Goal: Transaction & Acquisition: Download file/media

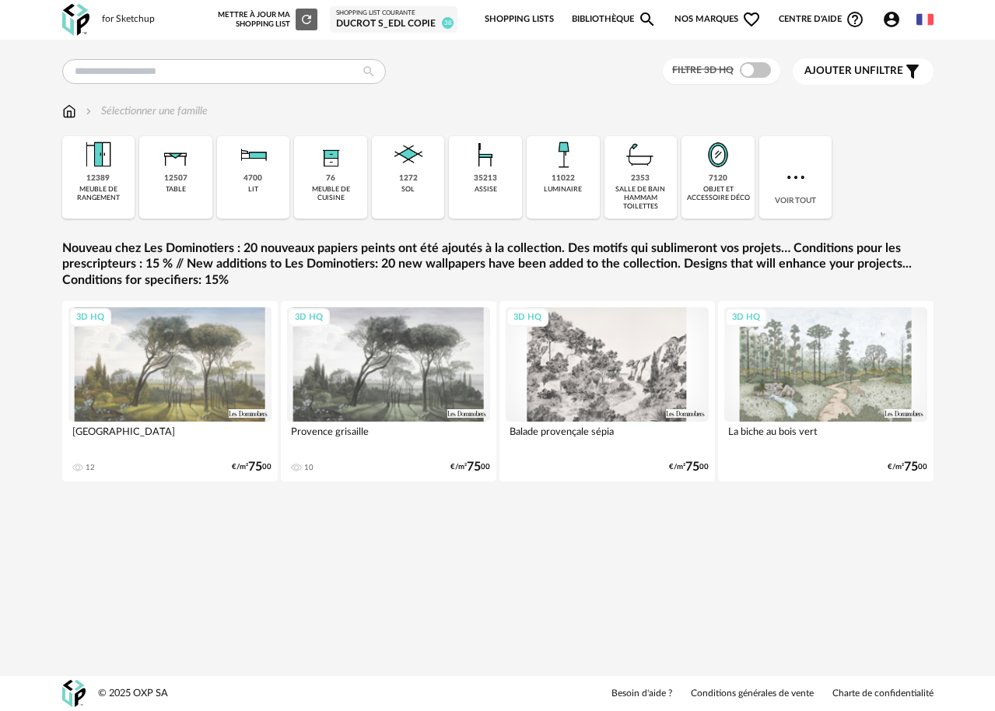
click at [802, 191] on div "Close icon 12389 meuble de rangement 12507 table 4700 lit 76 meuble de cuisine …" at bounding box center [498, 177] width 872 height 82
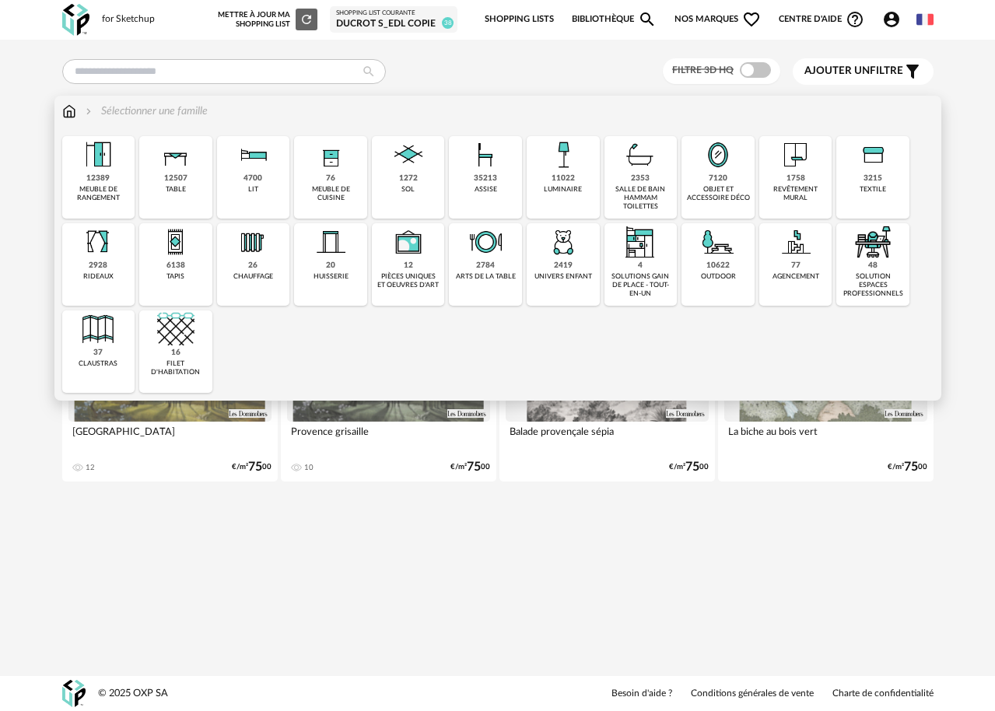
click at [864, 286] on div "solution espaces professionnels" at bounding box center [873, 285] width 64 height 26
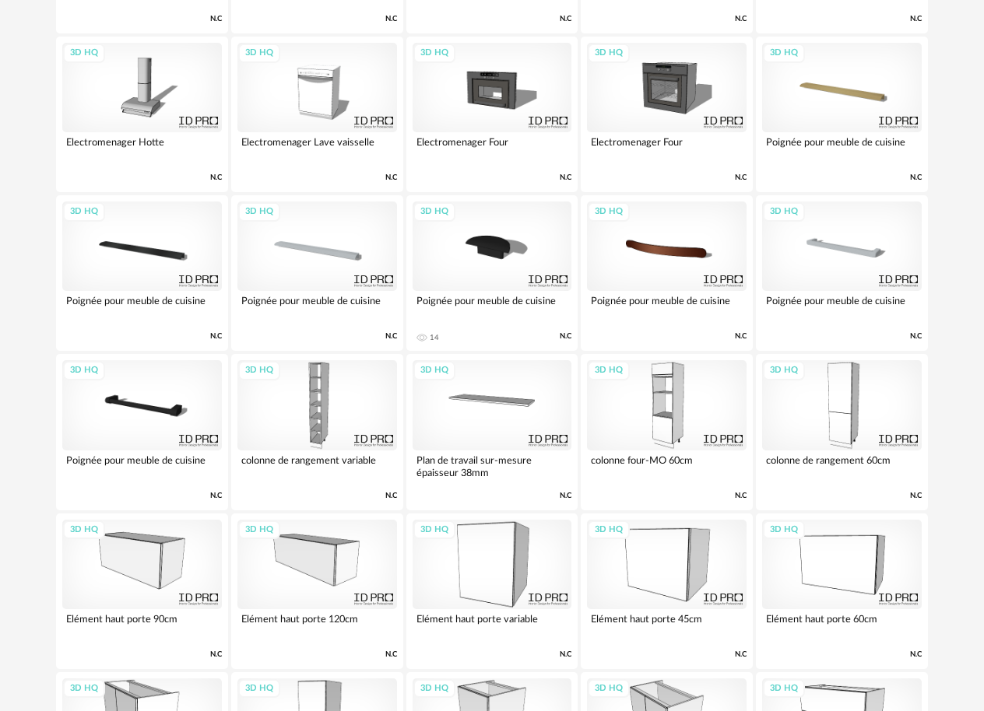
scroll to position [871, 0]
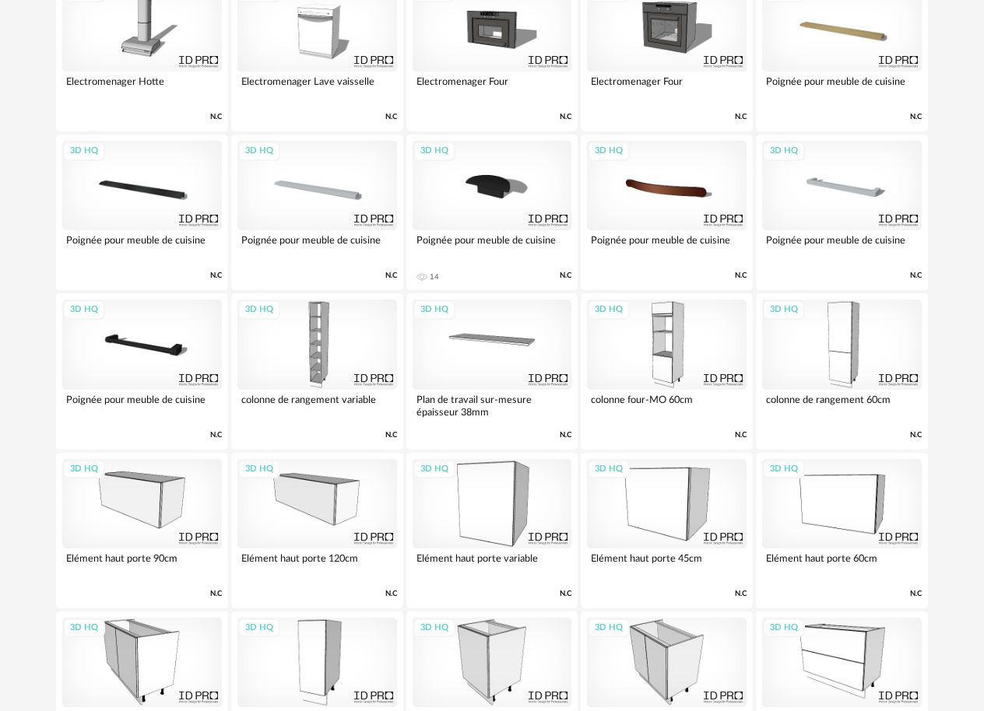
click at [673, 342] on div "3D HQ" at bounding box center [667, 344] width 160 height 89
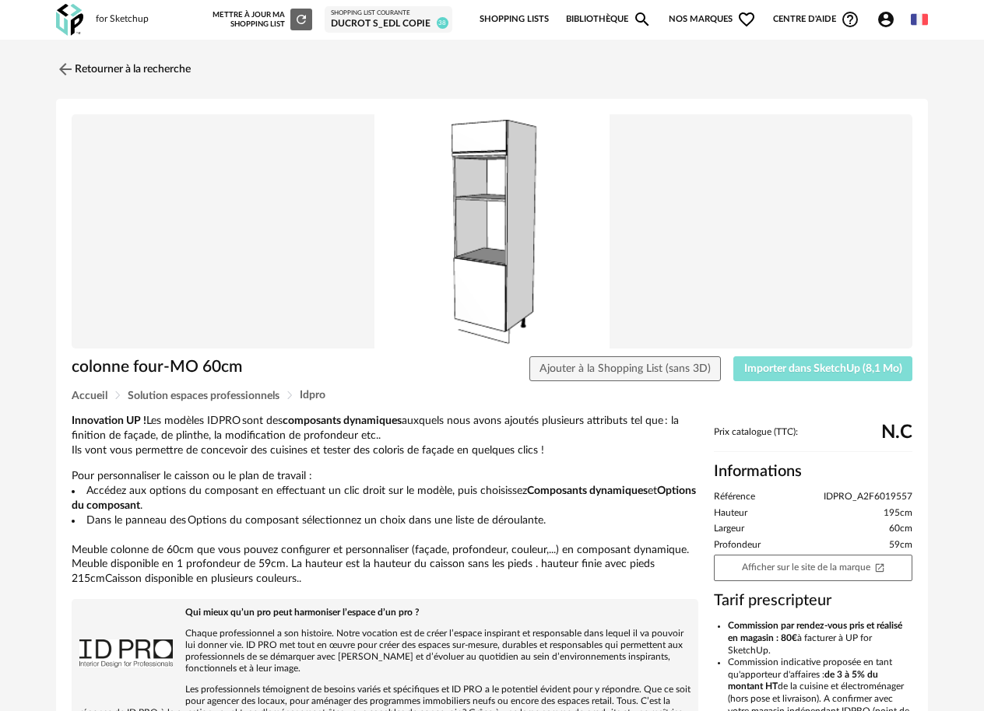
click at [834, 363] on span "Importer dans SketchUp (8,1 Mo)" at bounding box center [823, 368] width 158 height 11
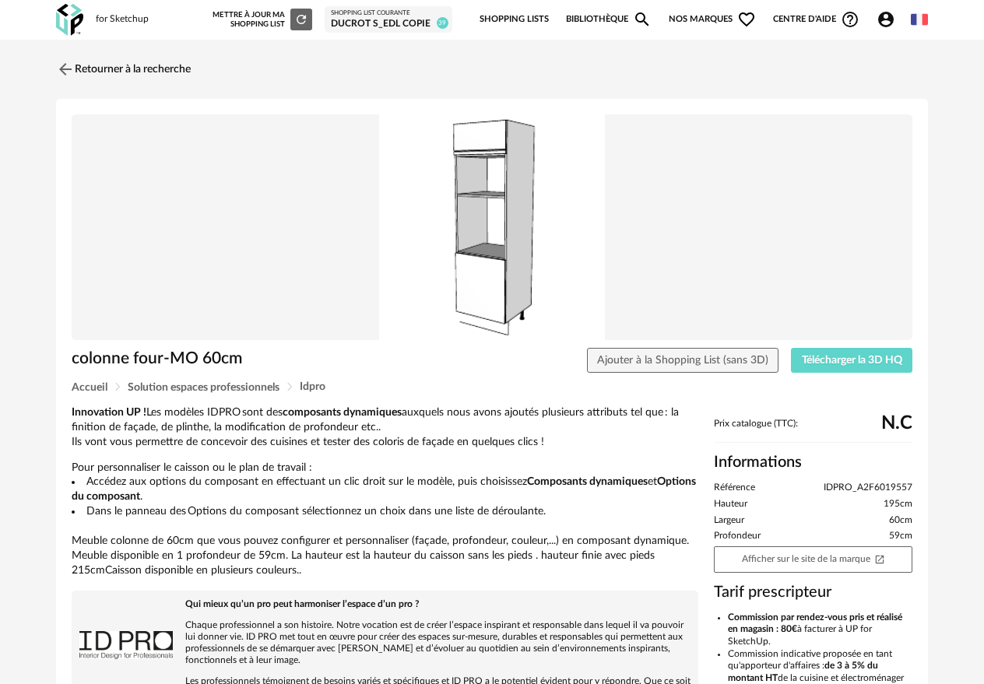
click at [73, 51] on div "Retourner à la recherche colonne four-MO 60cm Ajouter à la Shopping List (sans …" at bounding box center [492, 513] width 984 height 946
click at [70, 63] on img at bounding box center [64, 69] width 23 height 23
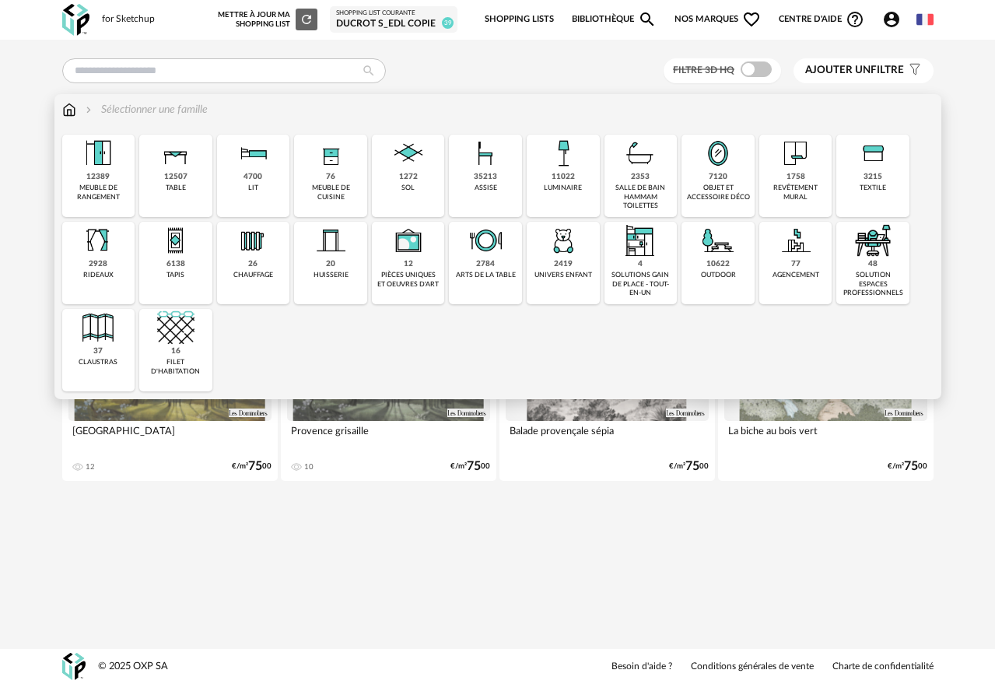
click at [830, 156] on div "Close icon 12389 meuble de rangement 12507 table 4700 lit 76 meuble de cuisine …" at bounding box center [498, 263] width 872 height 257
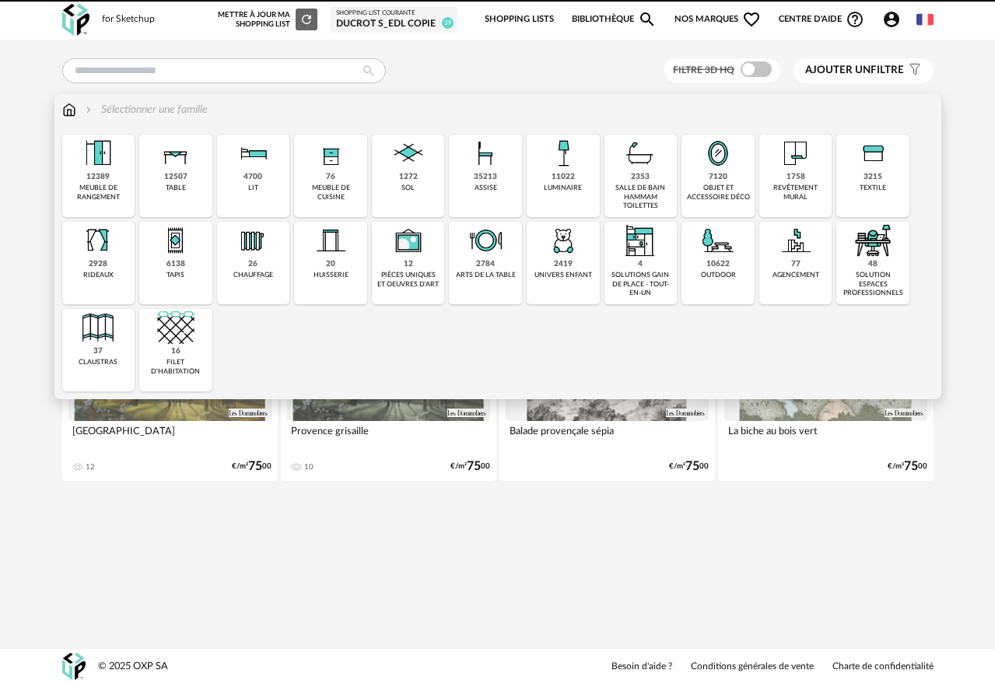
click at [863, 267] on div "48 solution espaces professionnels" at bounding box center [873, 263] width 73 height 82
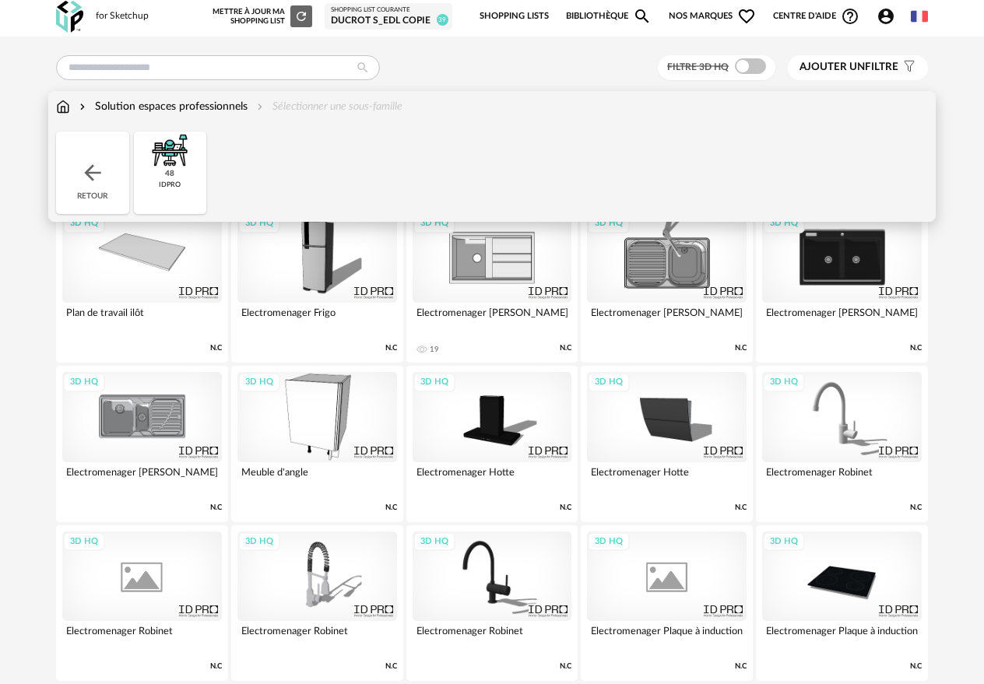
scroll to position [12, 0]
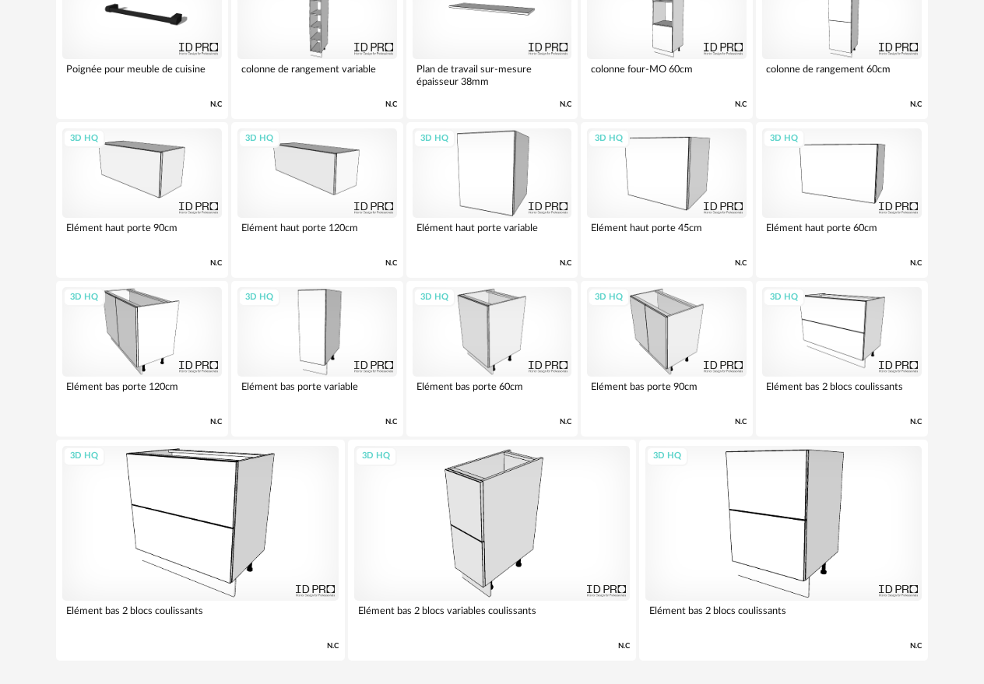
scroll to position [1241, 0]
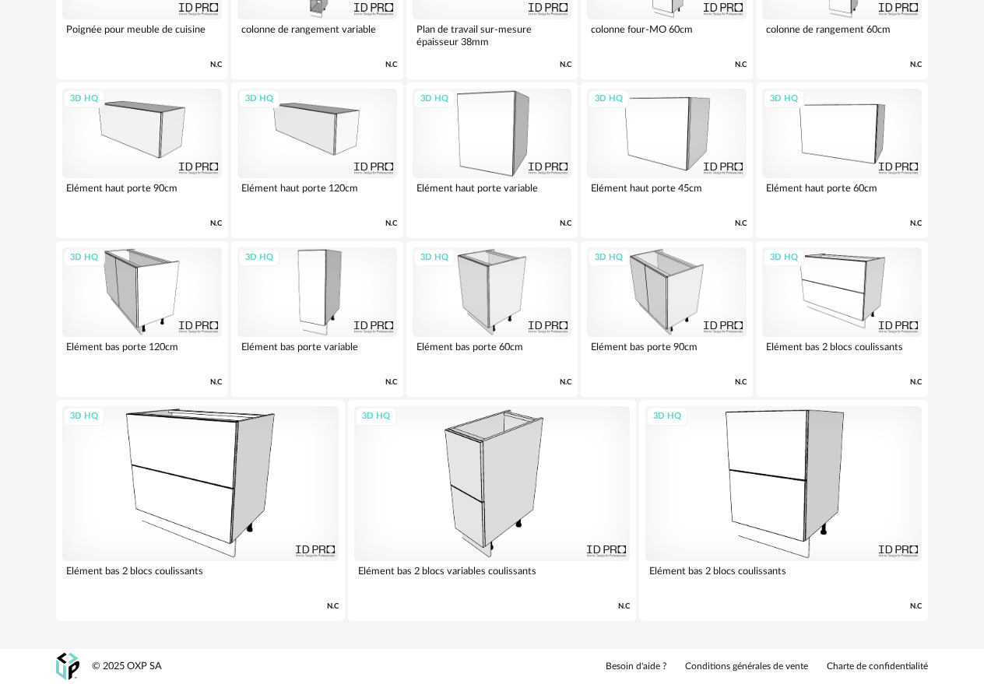
click at [797, 479] on div "3D HQ" at bounding box center [783, 484] width 276 height 156
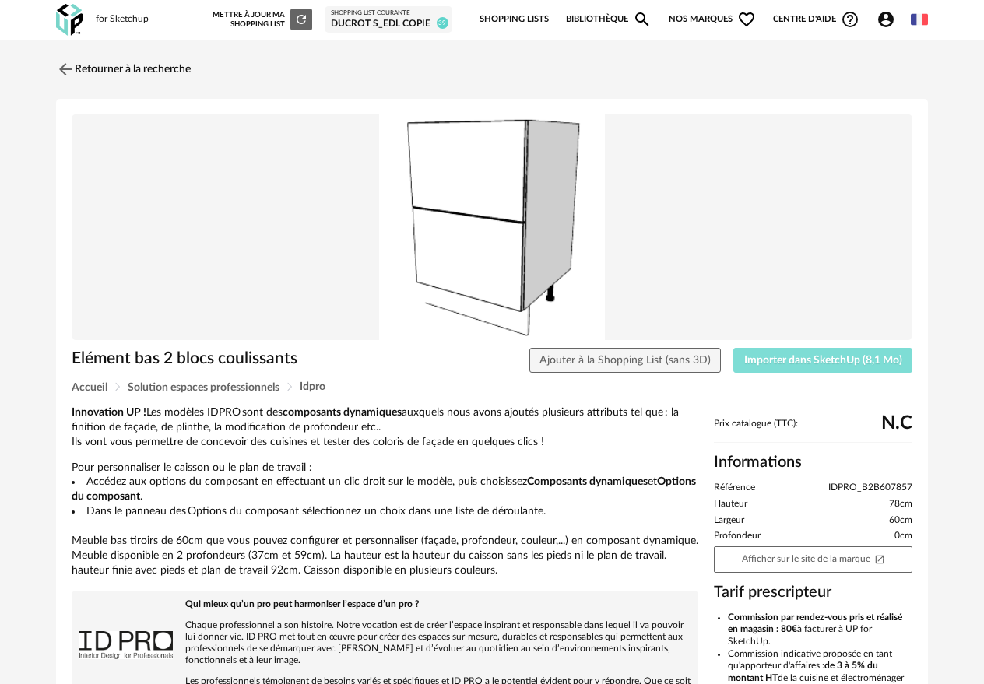
click at [764, 355] on span "Importer dans SketchUp (8,1 Mo)" at bounding box center [823, 360] width 158 height 11
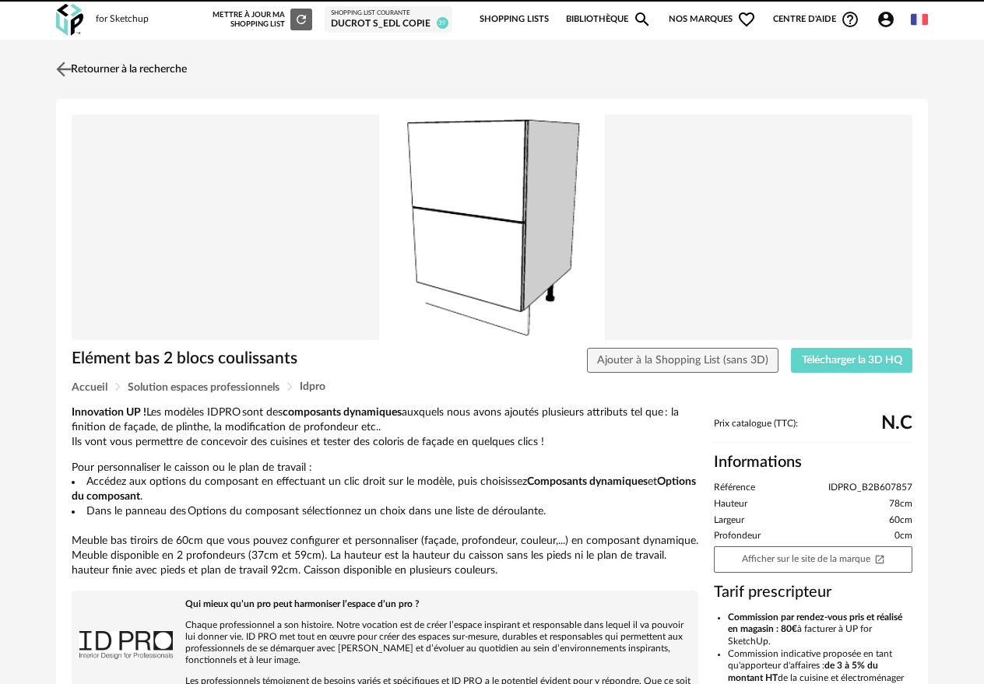
click at [104, 68] on link "Retourner à la recherche" at bounding box center [119, 69] width 135 height 34
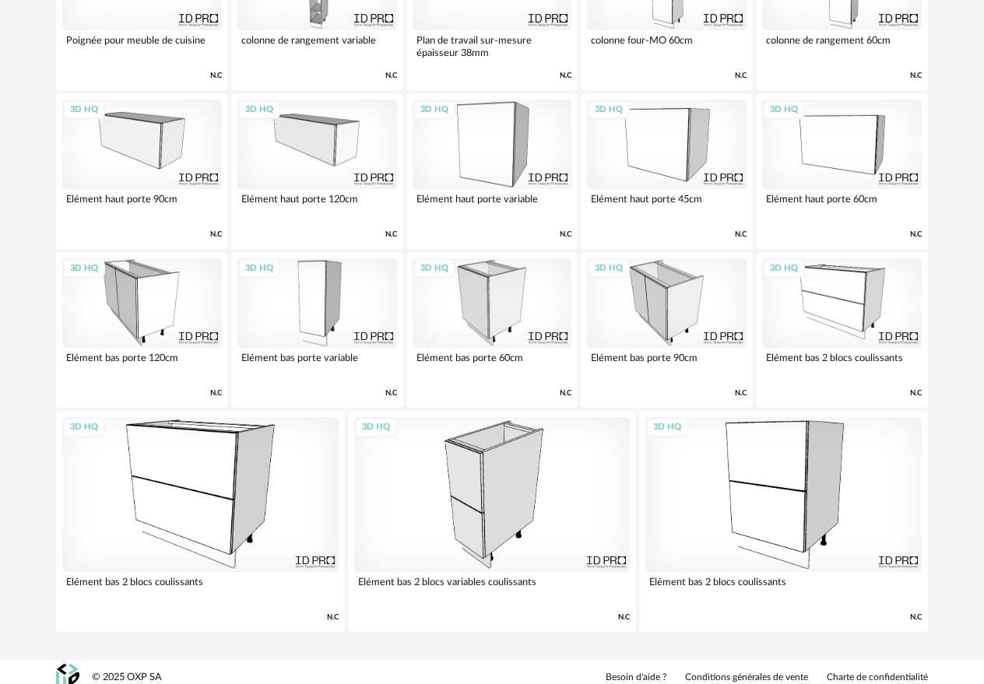
scroll to position [1235, 0]
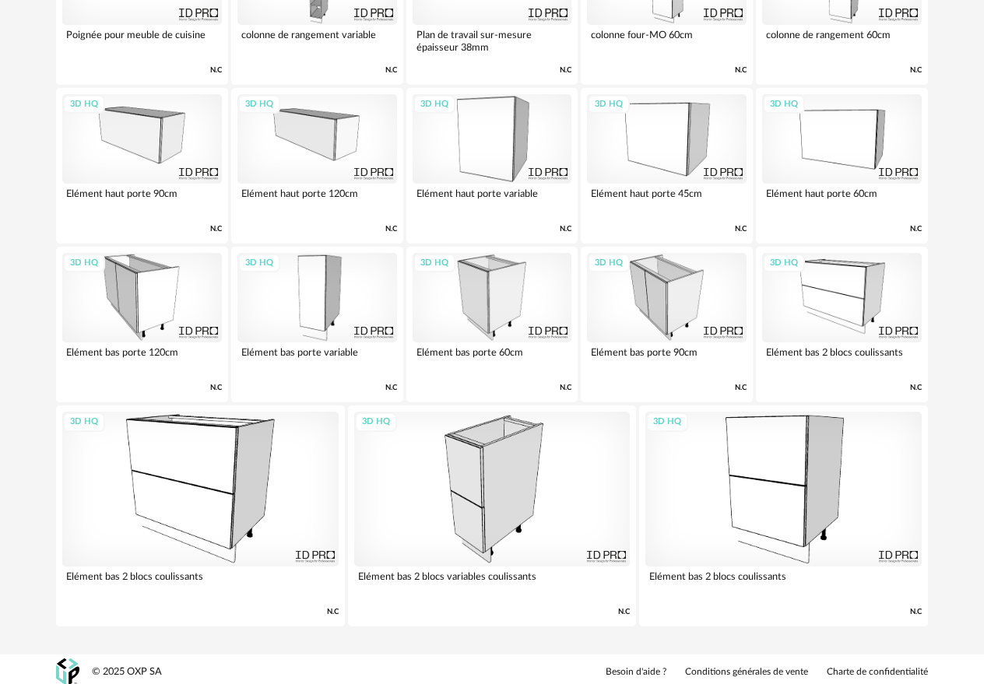
click at [491, 501] on div "3D HQ" at bounding box center [492, 490] width 276 height 156
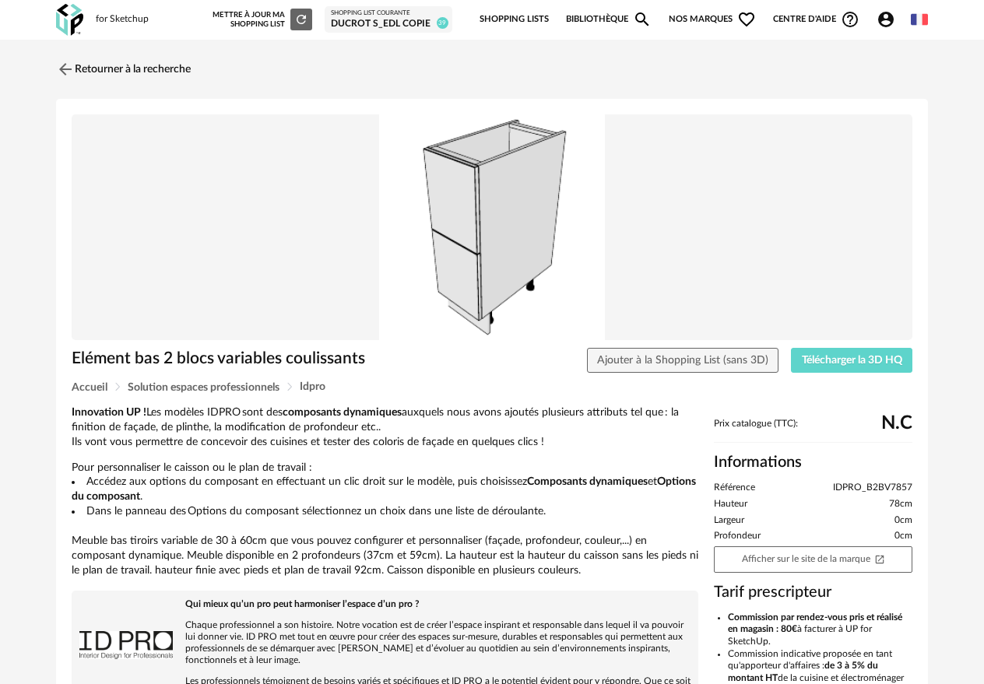
click at [819, 374] on div "Elément bas 2 blocs variables coulissants Ajouter à la Shopping List (sans 3D) …" at bounding box center [492, 364] width 856 height 33
click at [820, 370] on button "Télécharger la 3D HQ" at bounding box center [851, 360] width 121 height 25
